Goal: Information Seeking & Learning: Find specific fact

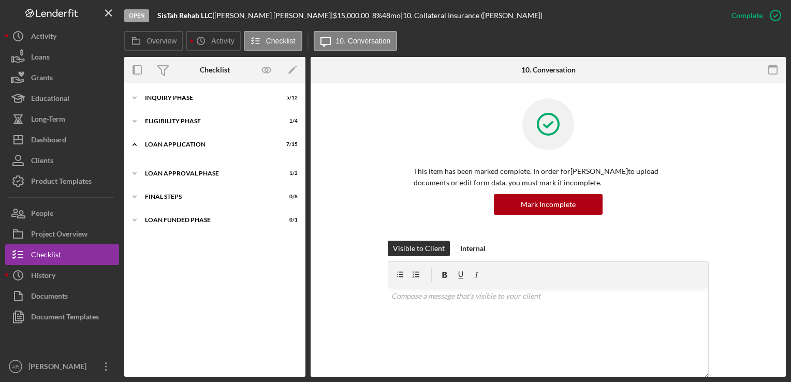
scroll to position [59, 0]
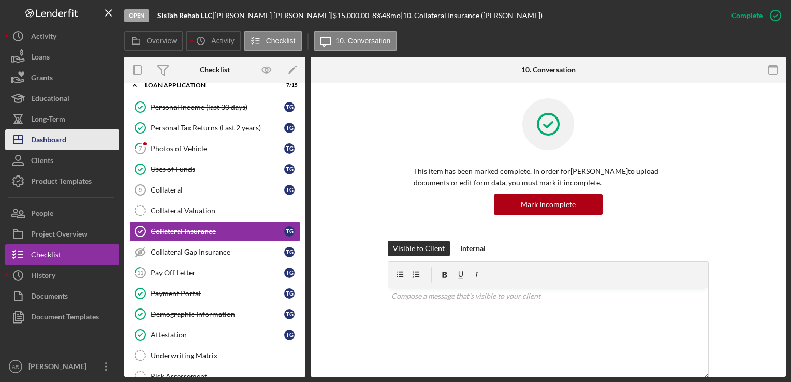
drag, startPoint x: 48, startPoint y: 138, endPoint x: 53, endPoint y: 139, distance: 5.8
click at [48, 138] on div "Dashboard" at bounding box center [48, 140] width 35 height 23
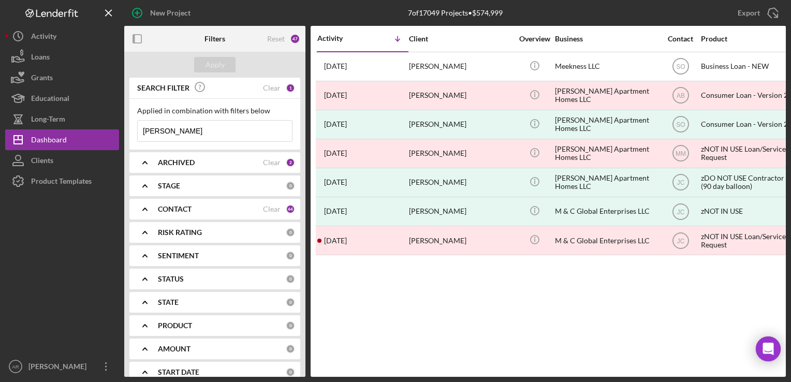
drag, startPoint x: 167, startPoint y: 133, endPoint x: 137, endPoint y: 130, distance: 30.1
click at [137, 130] on div "Applied in combination with filters below [PERSON_NAME] Icon/Menu Close" at bounding box center [214, 124] width 171 height 51
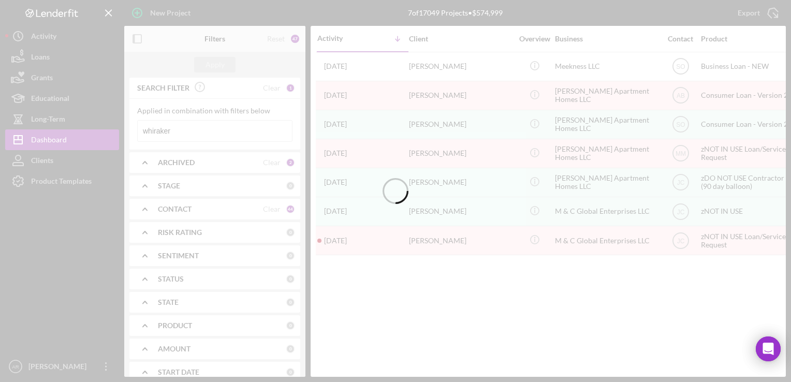
click at [155, 129] on div at bounding box center [395, 191] width 791 height 382
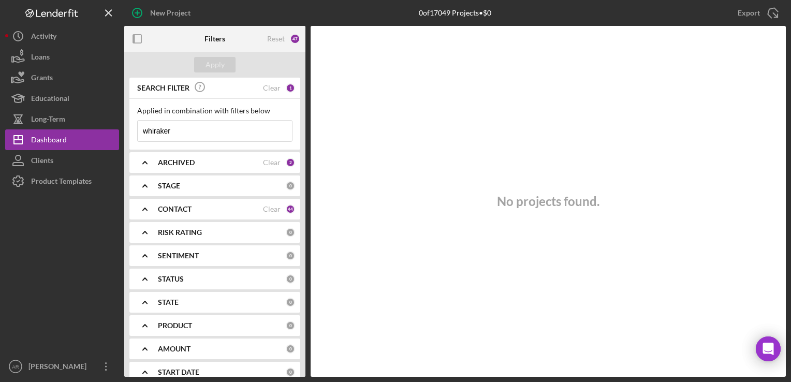
click at [155, 127] on input "whiraker" at bounding box center [215, 131] width 154 height 21
type input "[PERSON_NAME]"
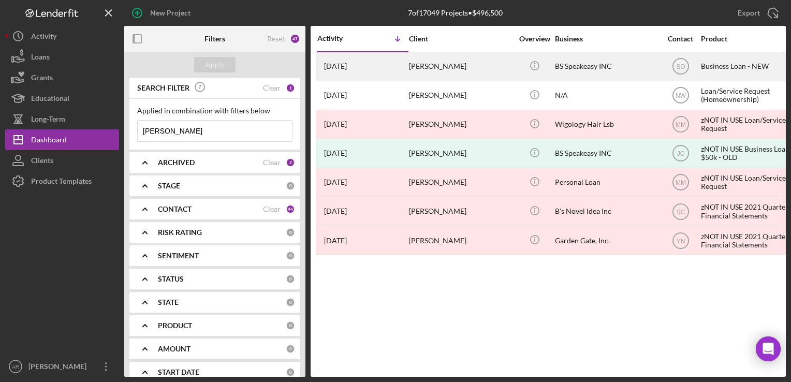
click at [424, 63] on div "[PERSON_NAME]" at bounding box center [461, 66] width 104 height 27
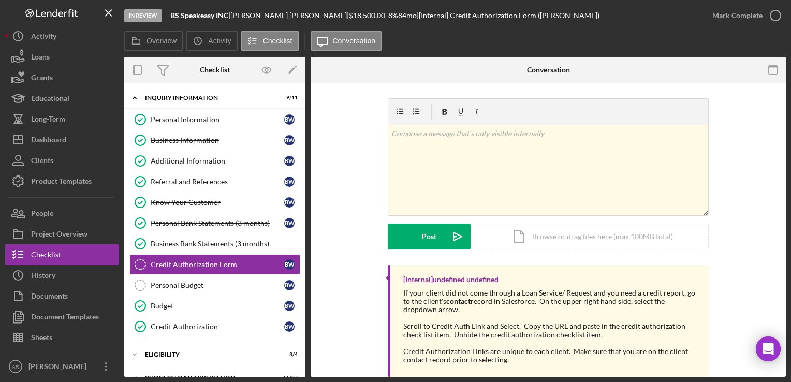
scroll to position [33, 0]
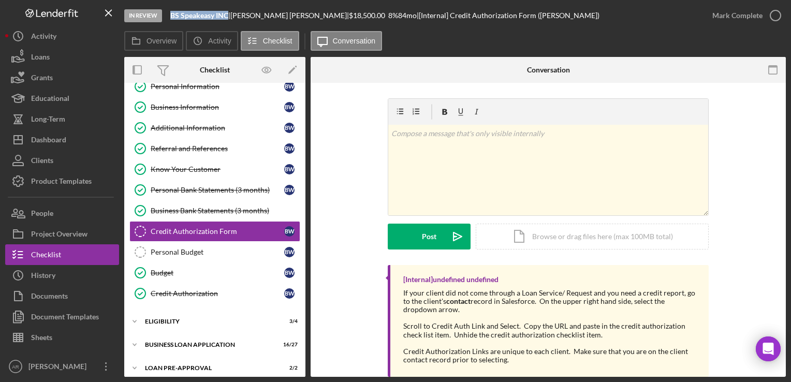
drag, startPoint x: 171, startPoint y: 12, endPoint x: 227, endPoint y: 15, distance: 56.5
click at [227, 15] on b "BS Speakeasy INC" at bounding box center [199, 15] width 58 height 9
drag, startPoint x: 227, startPoint y: 15, endPoint x: 219, endPoint y: 14, distance: 8.3
copy b "BS Speakeasy INC"
click at [205, 209] on div "Business Bank Statements (3 months)" at bounding box center [225, 211] width 149 height 8
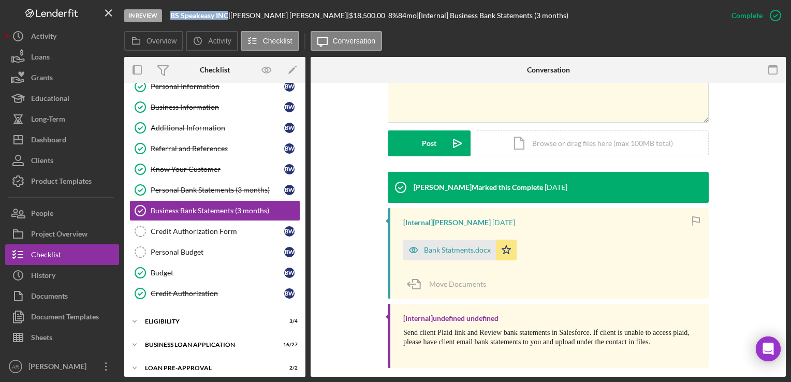
scroll to position [246, 0]
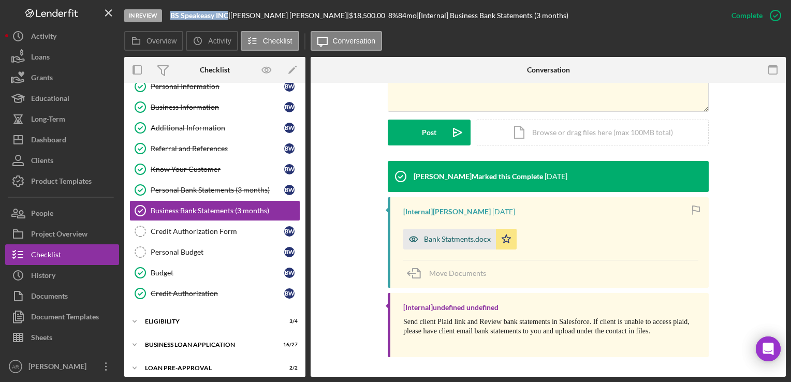
click at [467, 238] on div "Bank Statments.docx" at bounding box center [457, 239] width 67 height 8
click at [467, 238] on div "Bank Statments.docx Icon/Star" at bounding box center [550, 237] width 295 height 26
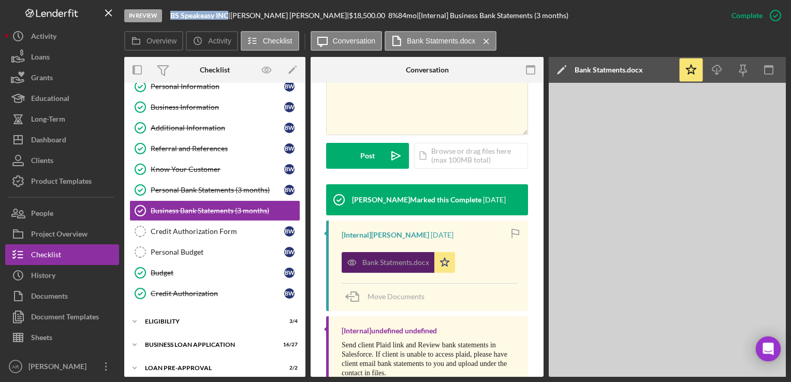
scroll to position [258, 0]
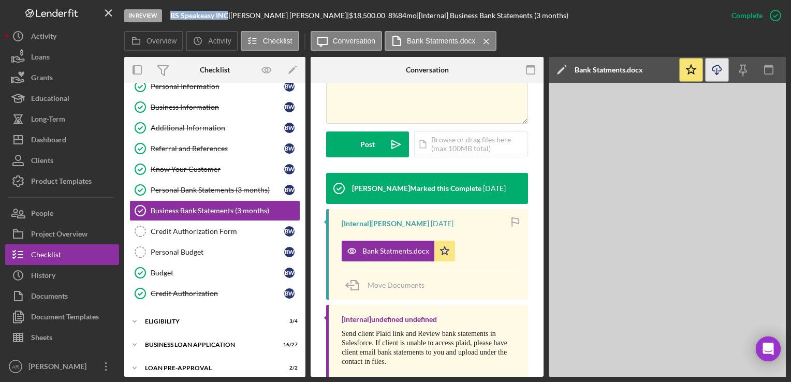
click at [714, 71] on icon "Icon/Download" at bounding box center [717, 69] width 23 height 23
drag, startPoint x: 238, startPoint y: 15, endPoint x: 291, endPoint y: 16, distance: 52.8
click at [291, 16] on div "[PERSON_NAME] |" at bounding box center [289, 15] width 119 height 8
drag, startPoint x: 291, startPoint y: 16, endPoint x: 282, endPoint y: 16, distance: 8.8
copy div "[PERSON_NAME]"
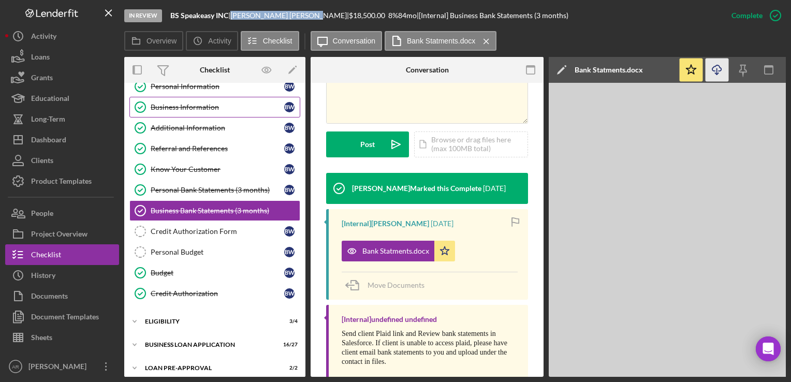
click at [174, 107] on div "Business Information" at bounding box center [218, 107] width 134 height 8
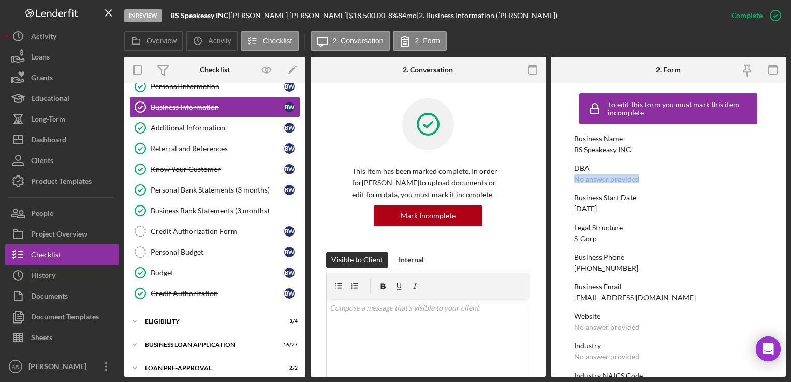
drag, startPoint x: 786, startPoint y: 163, endPoint x: 787, endPoint y: 175, distance: 13.0
click at [787, 175] on div "In Review BS Speakeasy INC | [PERSON_NAME] | $18,500.00 8 % 84 mo | 2. Business…" at bounding box center [395, 191] width 791 height 382
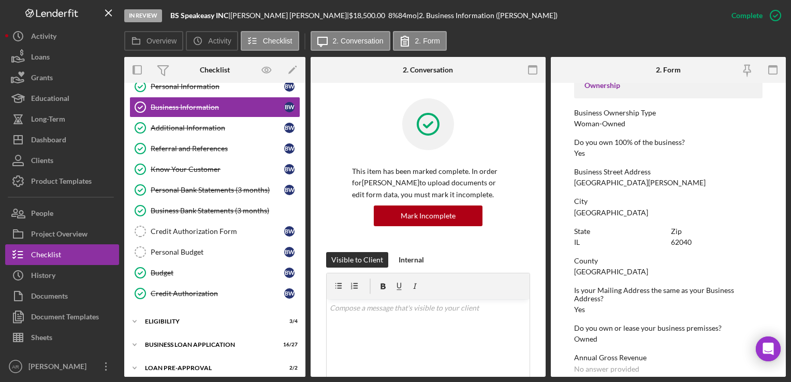
scroll to position [362, 0]
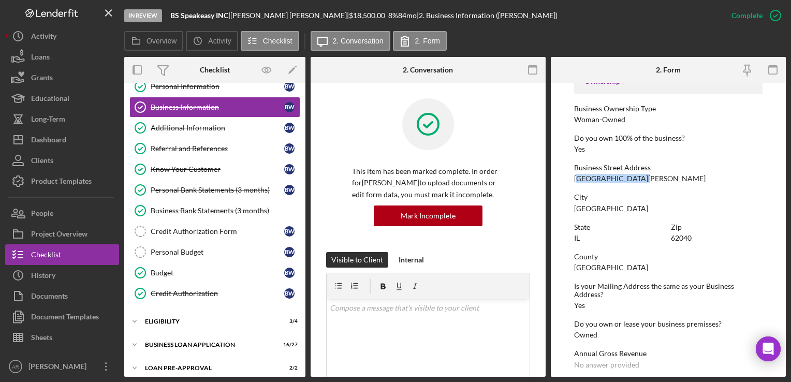
drag, startPoint x: 576, startPoint y: 175, endPoint x: 637, endPoint y: 180, distance: 60.7
click at [637, 180] on div "[GEOGRAPHIC_DATA][PERSON_NAME]" at bounding box center [639, 178] width 131 height 8
drag, startPoint x: 637, startPoint y: 180, endPoint x: 575, endPoint y: 178, distance: 61.7
click at [575, 178] on div "[GEOGRAPHIC_DATA][PERSON_NAME]" at bounding box center [639, 178] width 131 height 8
drag, startPoint x: 575, startPoint y: 178, endPoint x: 648, endPoint y: 180, distance: 72.5
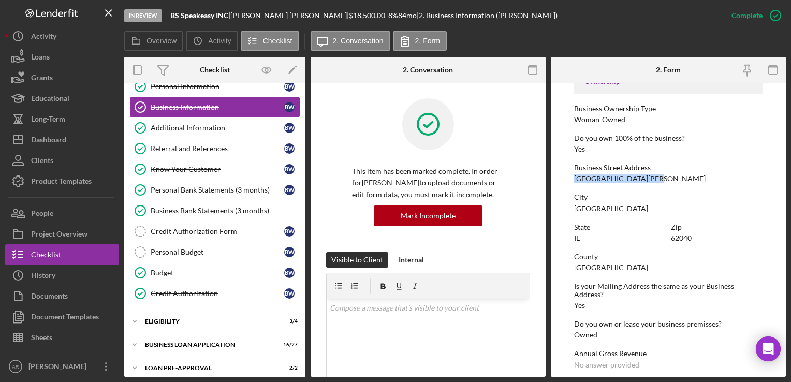
click at [648, 180] on div "[GEOGRAPHIC_DATA][PERSON_NAME]" at bounding box center [639, 178] width 131 height 8
drag, startPoint x: 648, startPoint y: 180, endPoint x: 641, endPoint y: 179, distance: 6.7
copy div "[GEOGRAPHIC_DATA][PERSON_NAME]"
drag, startPoint x: 574, startPoint y: 208, endPoint x: 613, endPoint y: 208, distance: 39.3
click at [613, 208] on div "City [GEOGRAPHIC_DATA]" at bounding box center [668, 202] width 188 height 19
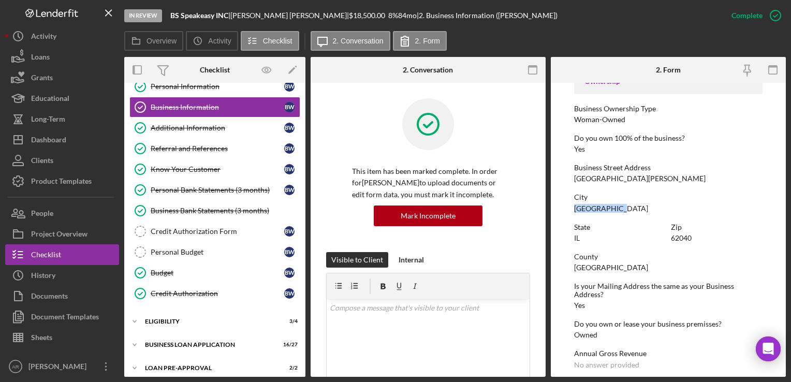
drag, startPoint x: 613, startPoint y: 208, endPoint x: 599, endPoint y: 208, distance: 13.5
copy div "[GEOGRAPHIC_DATA]"
click at [669, 238] on div "State [US_STATE] Zip 62040" at bounding box center [668, 238] width 188 height 30
drag, startPoint x: 670, startPoint y: 238, endPoint x: 691, endPoint y: 237, distance: 20.7
click at [691, 237] on div "Zip 62040" at bounding box center [717, 232] width 92 height 19
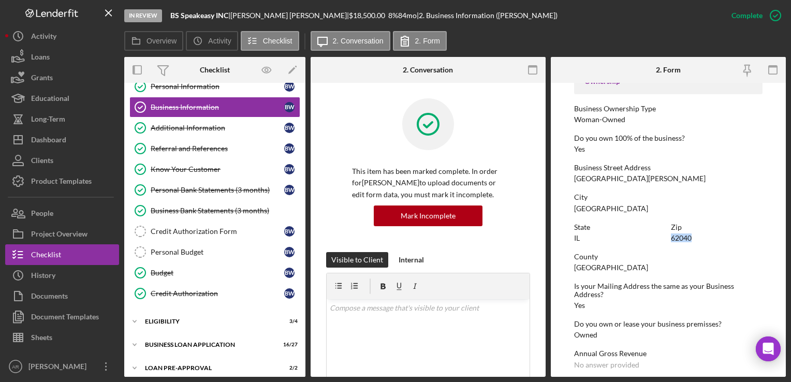
copy div "62040"
drag, startPoint x: 238, startPoint y: 13, endPoint x: 292, endPoint y: 16, distance: 53.9
click at [292, 16] on div "[PERSON_NAME] |" at bounding box center [289, 15] width 119 height 8
drag, startPoint x: 292, startPoint y: 16, endPoint x: 286, endPoint y: 16, distance: 5.7
copy div "[PERSON_NAME]"
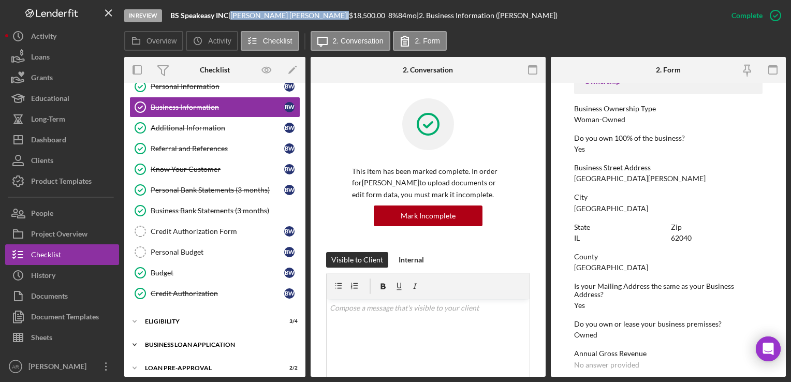
click at [135, 342] on icon "Icon/Expander" at bounding box center [134, 344] width 21 height 21
click at [182, 362] on div "Business Canvas" at bounding box center [218, 366] width 134 height 8
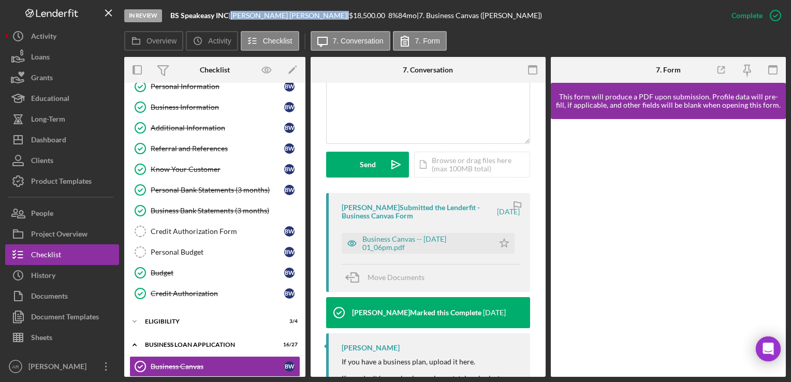
scroll to position [247, 0]
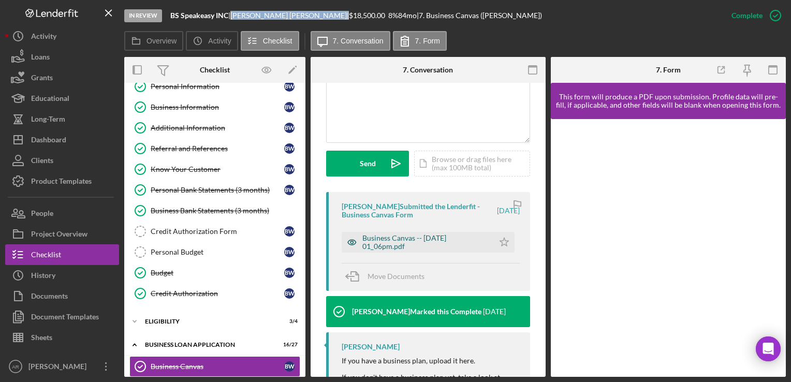
click at [377, 238] on div "Business Canvas -- [DATE] 01_06pm.pdf" at bounding box center [425, 242] width 126 height 17
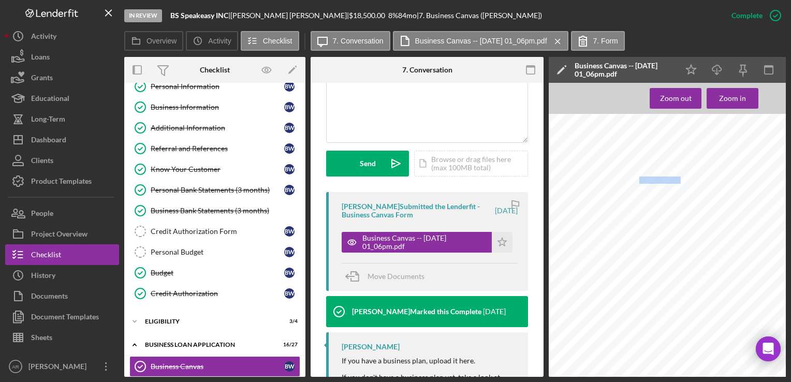
drag, startPoint x: 639, startPoint y: 181, endPoint x: 681, endPoint y: 181, distance: 41.4
click at [681, 181] on span "Prohibition themed cocktail lounge, open to public and private events" at bounding box center [680, 180] width 189 height 6
drag, startPoint x: 681, startPoint y: 181, endPoint x: 666, endPoint y: 181, distance: 14.5
copy span "cocktail lounge"
drag, startPoint x: 300, startPoint y: 15, endPoint x: 326, endPoint y: 13, distance: 25.4
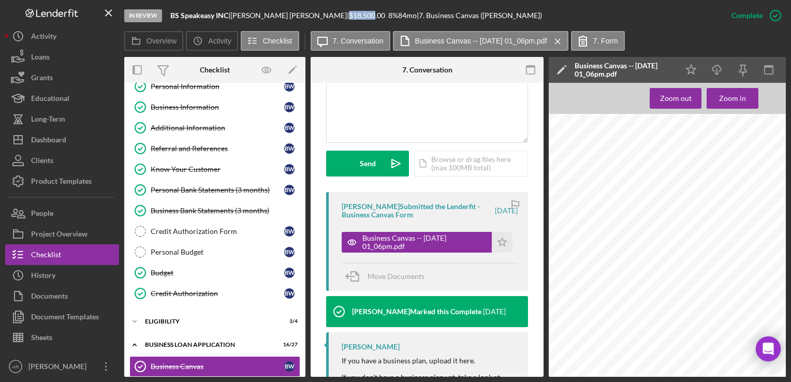
click at [349, 13] on div "$18,500.00" at bounding box center [368, 15] width 39 height 8
copy div "$18,500"
